Goal: Complete application form

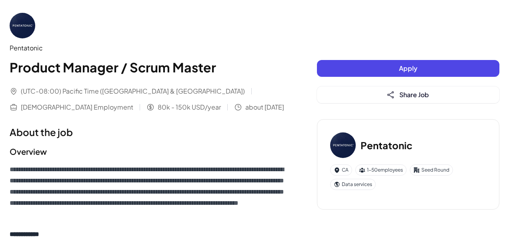
click at [352, 66] on button "Apply" at bounding box center [408, 68] width 182 height 17
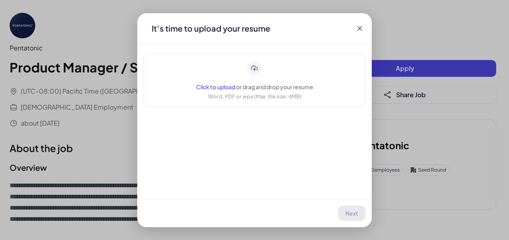
click at [212, 86] on span "Click to upload" at bounding box center [215, 86] width 39 height 7
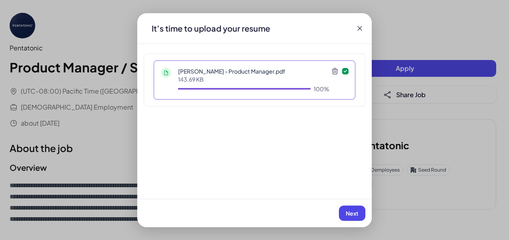
click at [356, 211] on span "Next" at bounding box center [352, 213] width 13 height 7
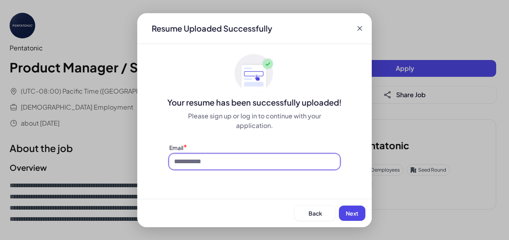
click at [256, 154] on input at bounding box center [254, 161] width 170 height 15
click at [257, 154] on input at bounding box center [254, 161] width 170 height 15
type input "**********"
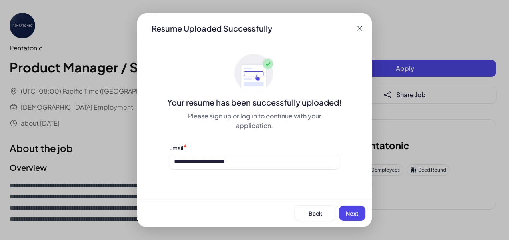
click at [349, 217] on button "Next" at bounding box center [352, 213] width 26 height 15
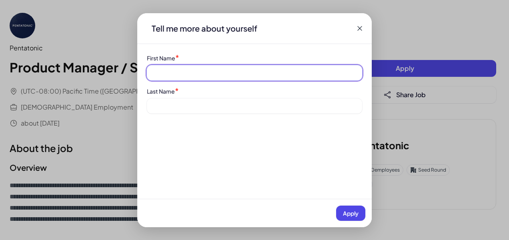
click at [187, 69] on input at bounding box center [254, 72] width 215 height 15
type input "***"
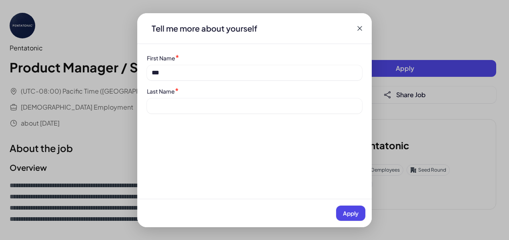
click at [171, 99] on div "Last Name *" at bounding box center [254, 100] width 215 height 27
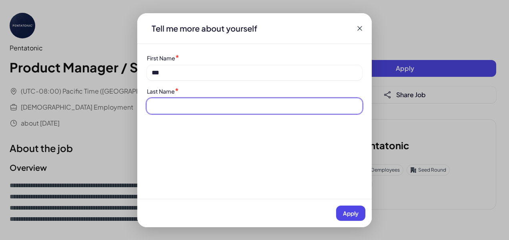
click at [172, 103] on input at bounding box center [254, 105] width 215 height 15
type input "********"
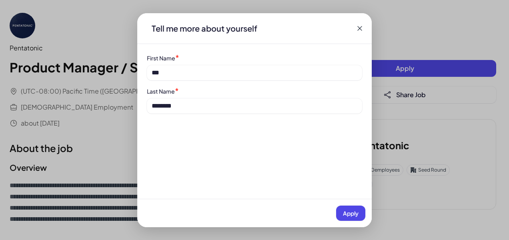
click at [347, 218] on button "Apply" at bounding box center [350, 213] width 29 height 15
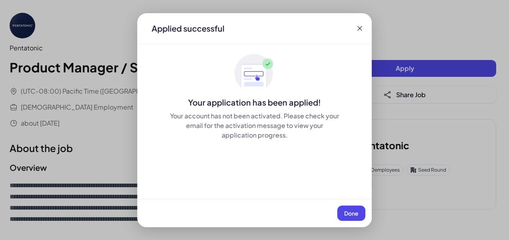
click at [354, 218] on button "Done" at bounding box center [351, 213] width 28 height 15
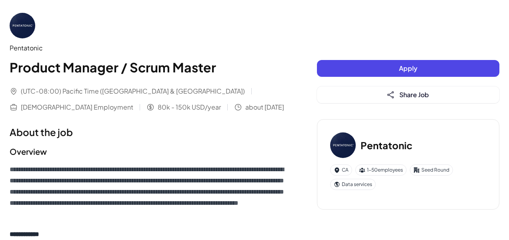
click at [349, 69] on button "Apply" at bounding box center [408, 68] width 182 height 17
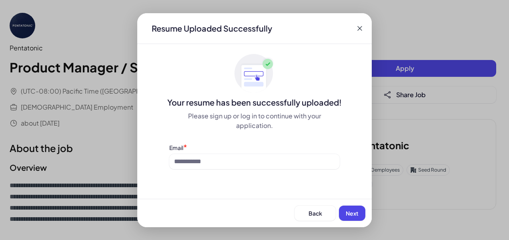
click at [358, 26] on icon at bounding box center [360, 28] width 8 height 8
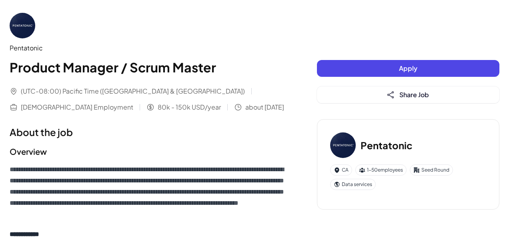
click at [358, 30] on icon at bounding box center [355, 33] width 8 height 8
